Goal: Information Seeking & Learning: Learn about a topic

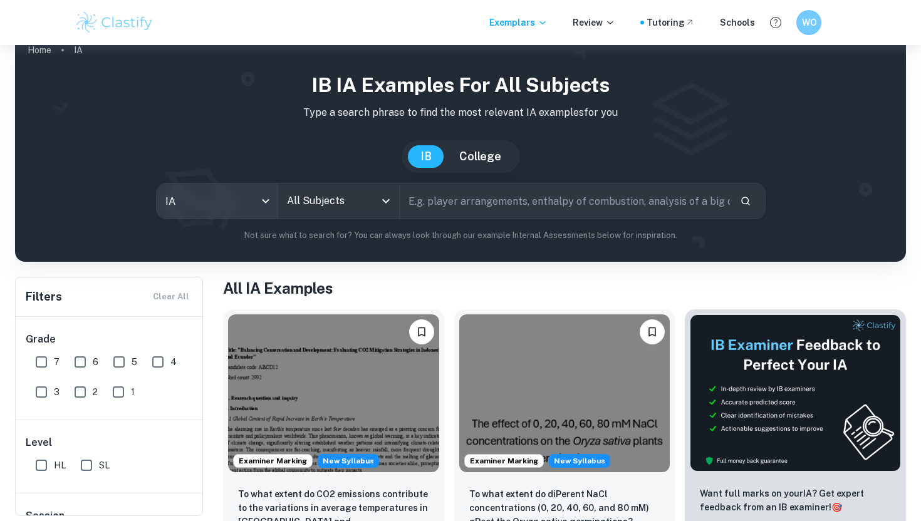
click at [217, 200] on body "We value your privacy We use cookies to enhance your browsing experience, serve…" at bounding box center [460, 285] width 921 height 521
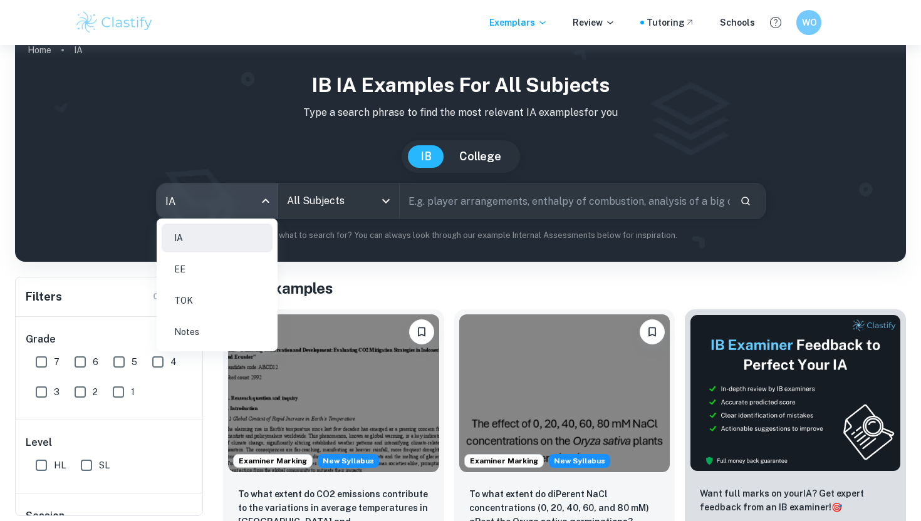
click at [196, 270] on li "EE" at bounding box center [217, 269] width 111 height 29
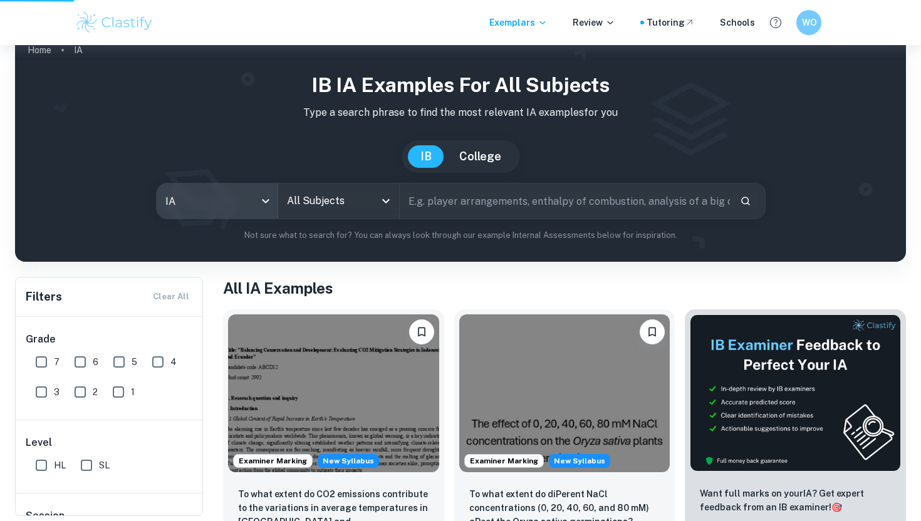
click at [342, 187] on div "All Subjects" at bounding box center [338, 201] width 121 height 35
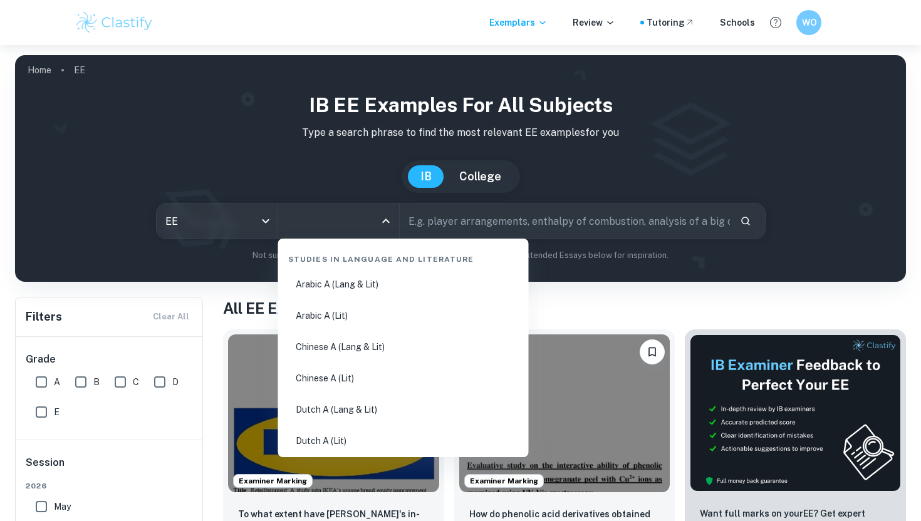
click at [340, 226] on input "All Subjects" at bounding box center [329, 221] width 91 height 24
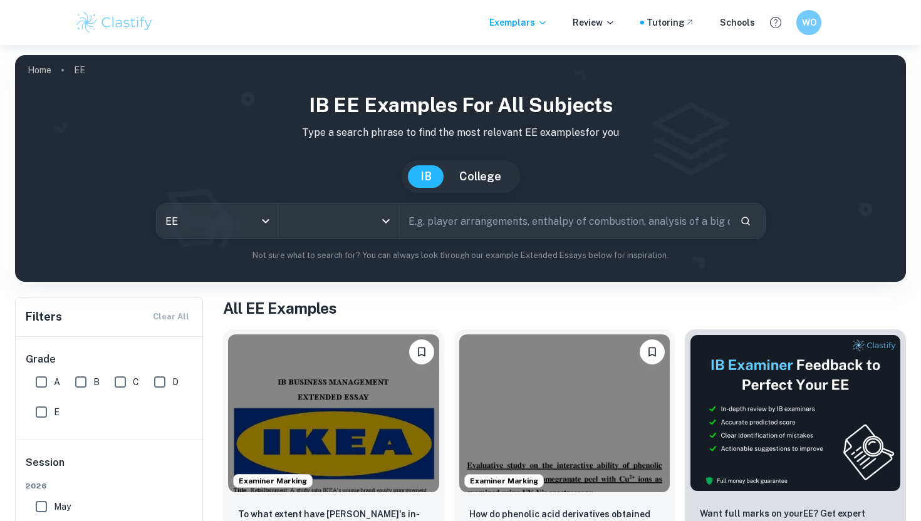
click at [340, 226] on input "All Subjects" at bounding box center [329, 221] width 91 height 24
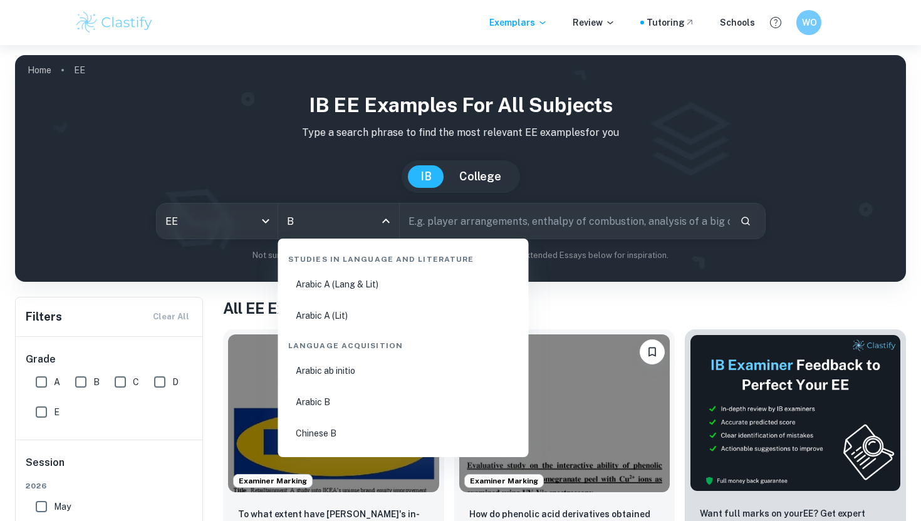
type input "Bu"
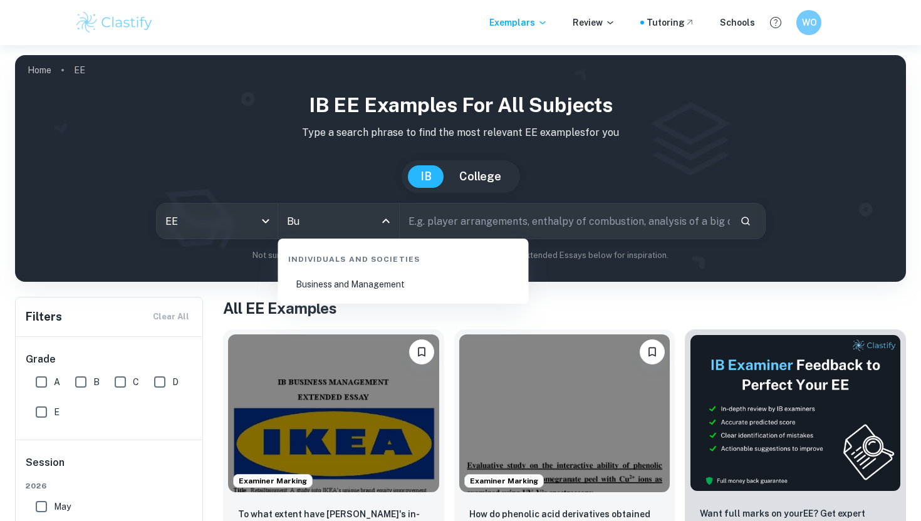
click at [374, 274] on li "Business and Management" at bounding box center [403, 284] width 241 height 29
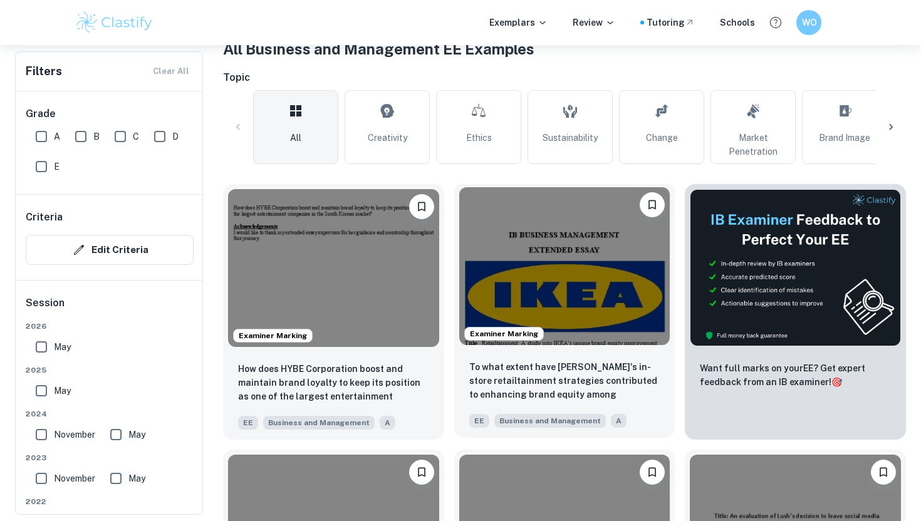
scroll to position [262, 0]
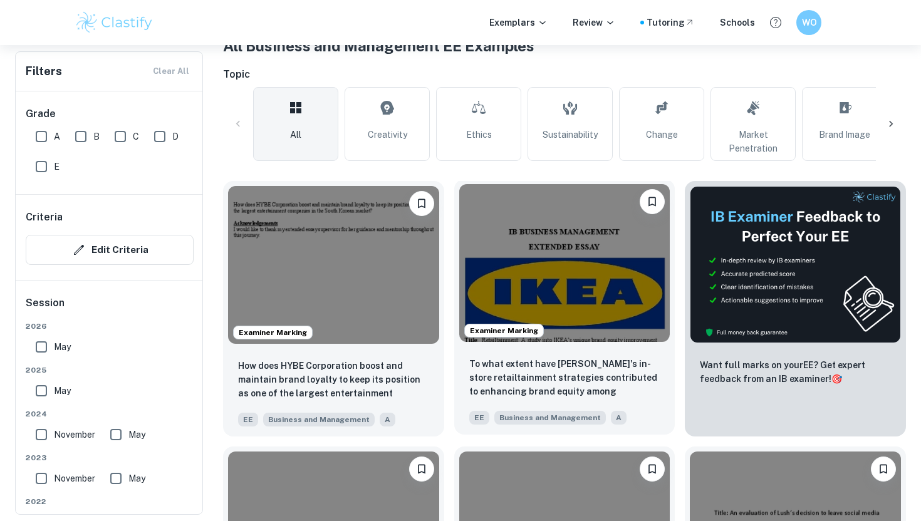
click at [408, 261] on img at bounding box center [564, 263] width 211 height 158
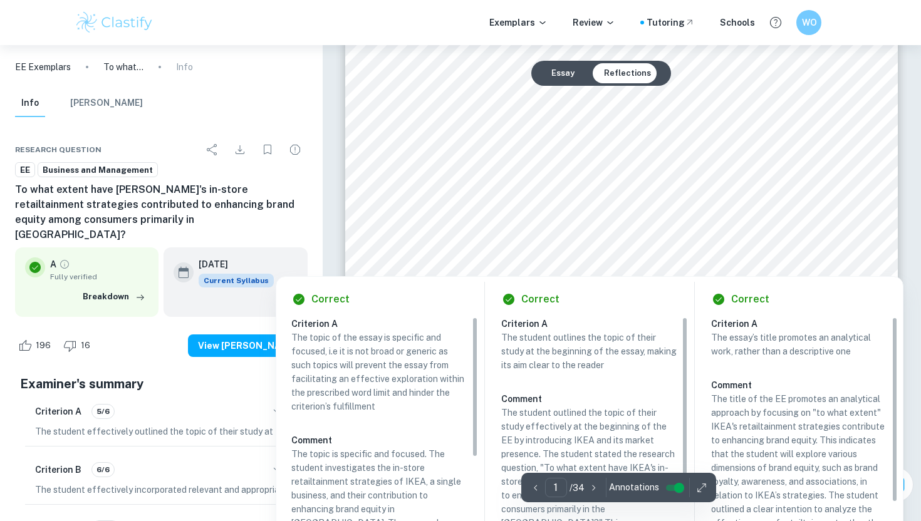
scroll to position [148, 0]
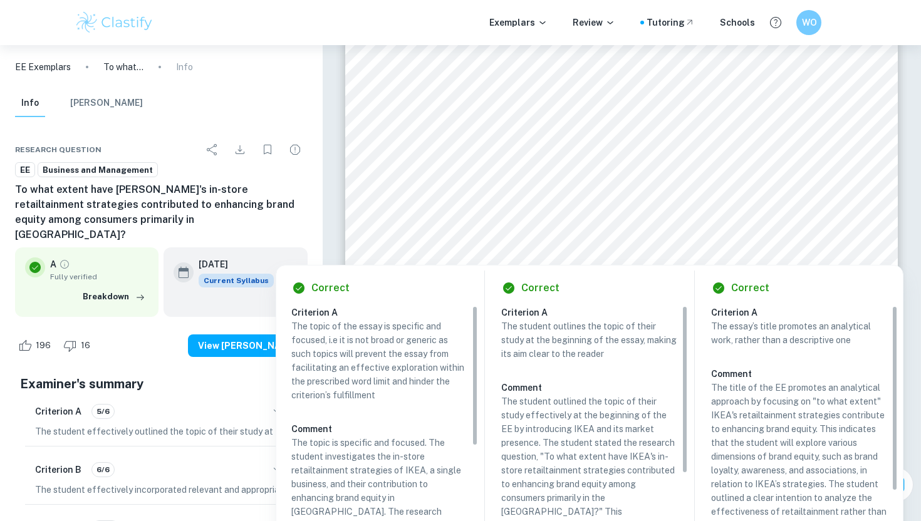
click at [408, 247] on div "IB BUSINESS MANAGEMENT EXTENDED ESSAY Title : Retailtainment: A study into IKEA…" at bounding box center [621, 300] width 552 height 780
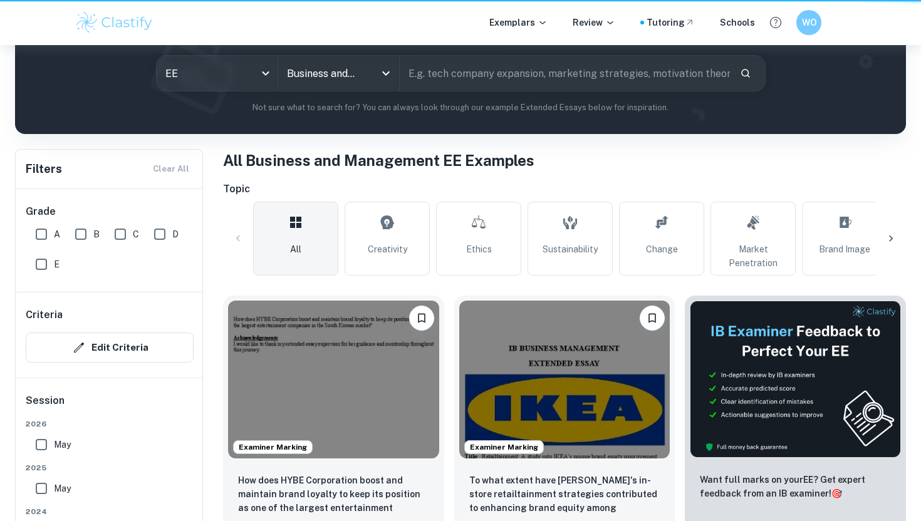
scroll to position [262, 0]
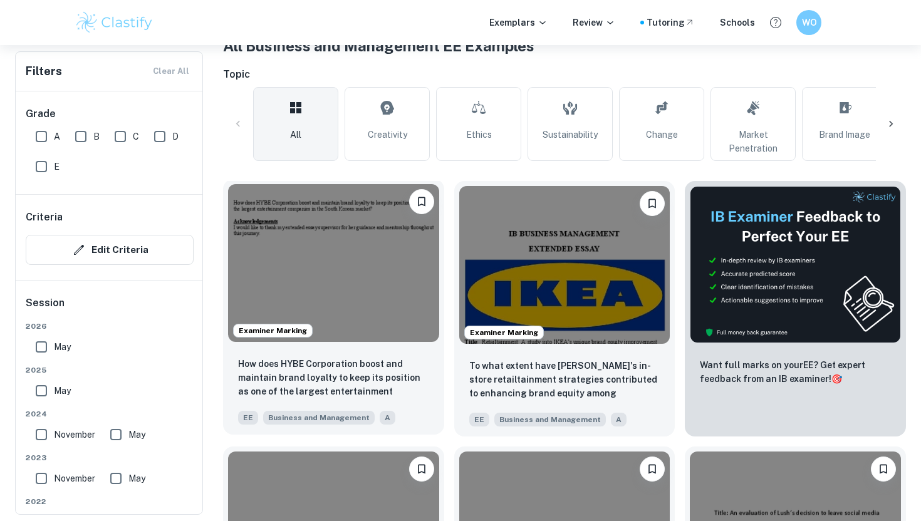
click at [358, 270] on img at bounding box center [333, 263] width 211 height 158
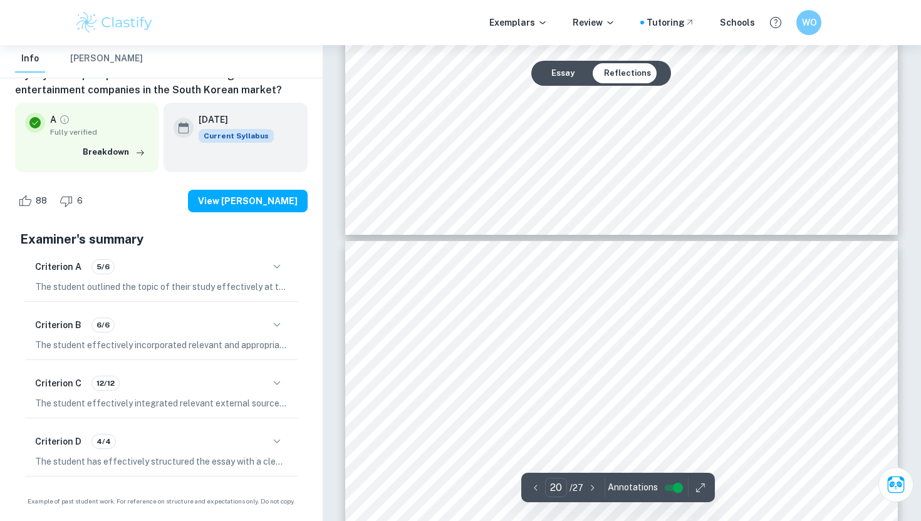
scroll to position [14967, 0]
type input "20"
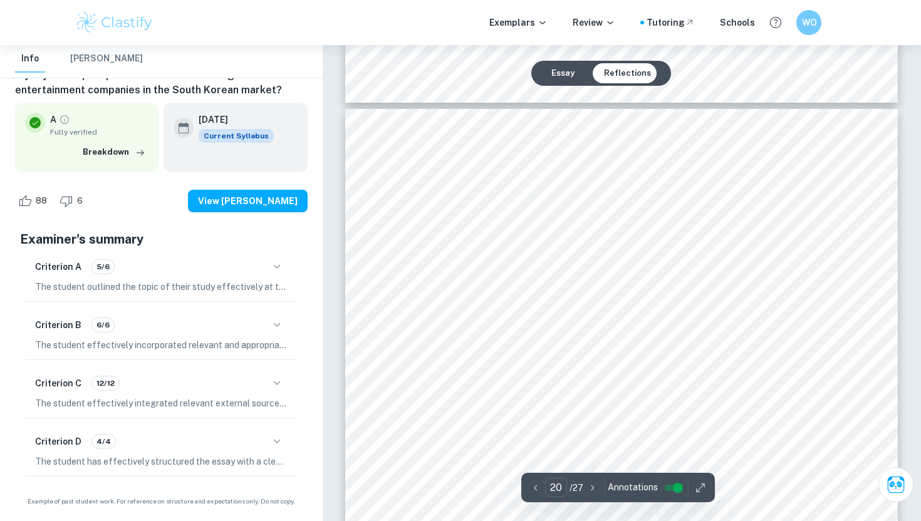
scroll to position [14999, 0]
